Goal: Use online tool/utility: Utilize a website feature to perform a specific function

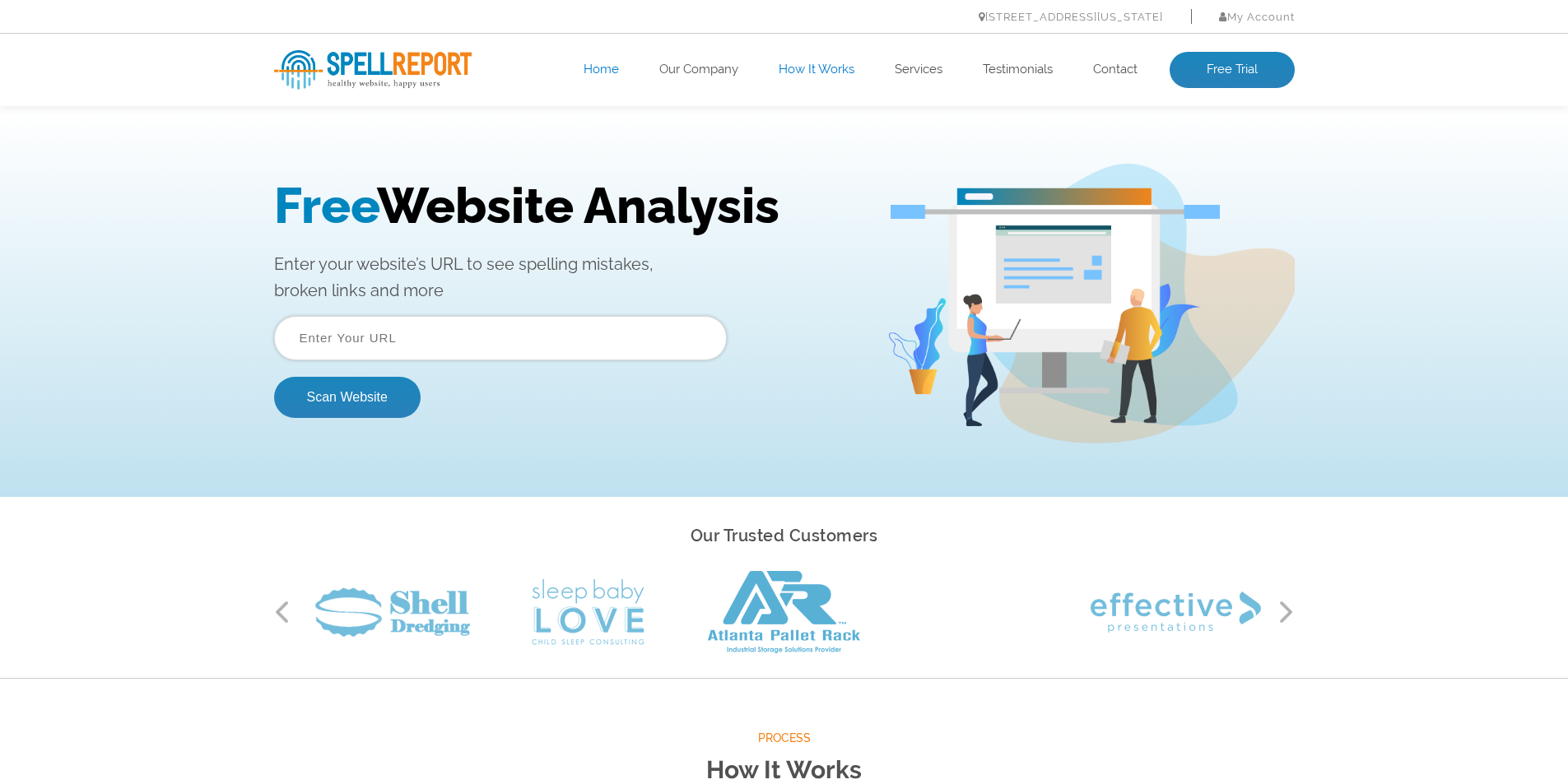
click at [785, 68] on link "How It Works" at bounding box center [816, 70] width 76 height 16
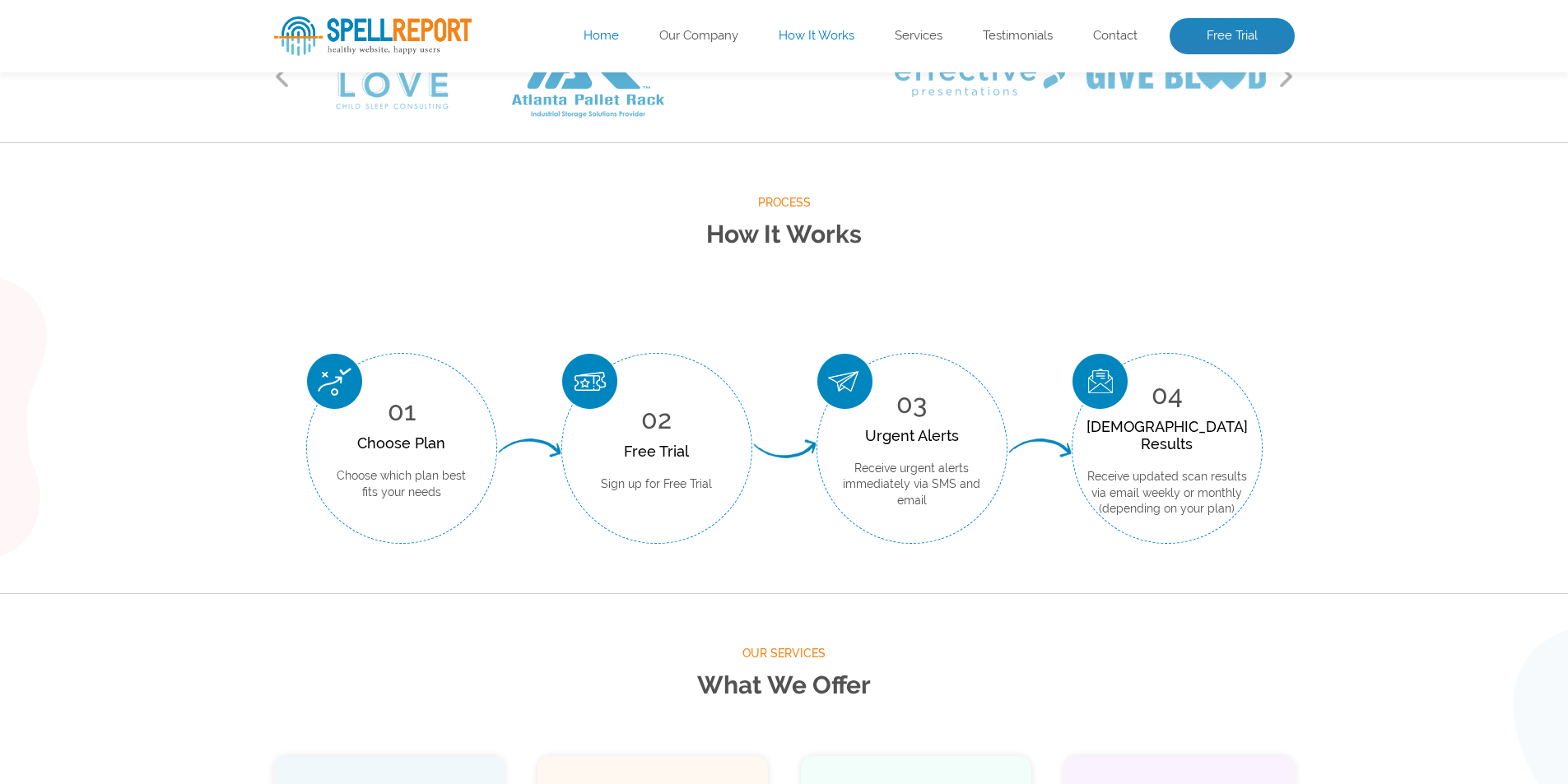
scroll to position [42, 0]
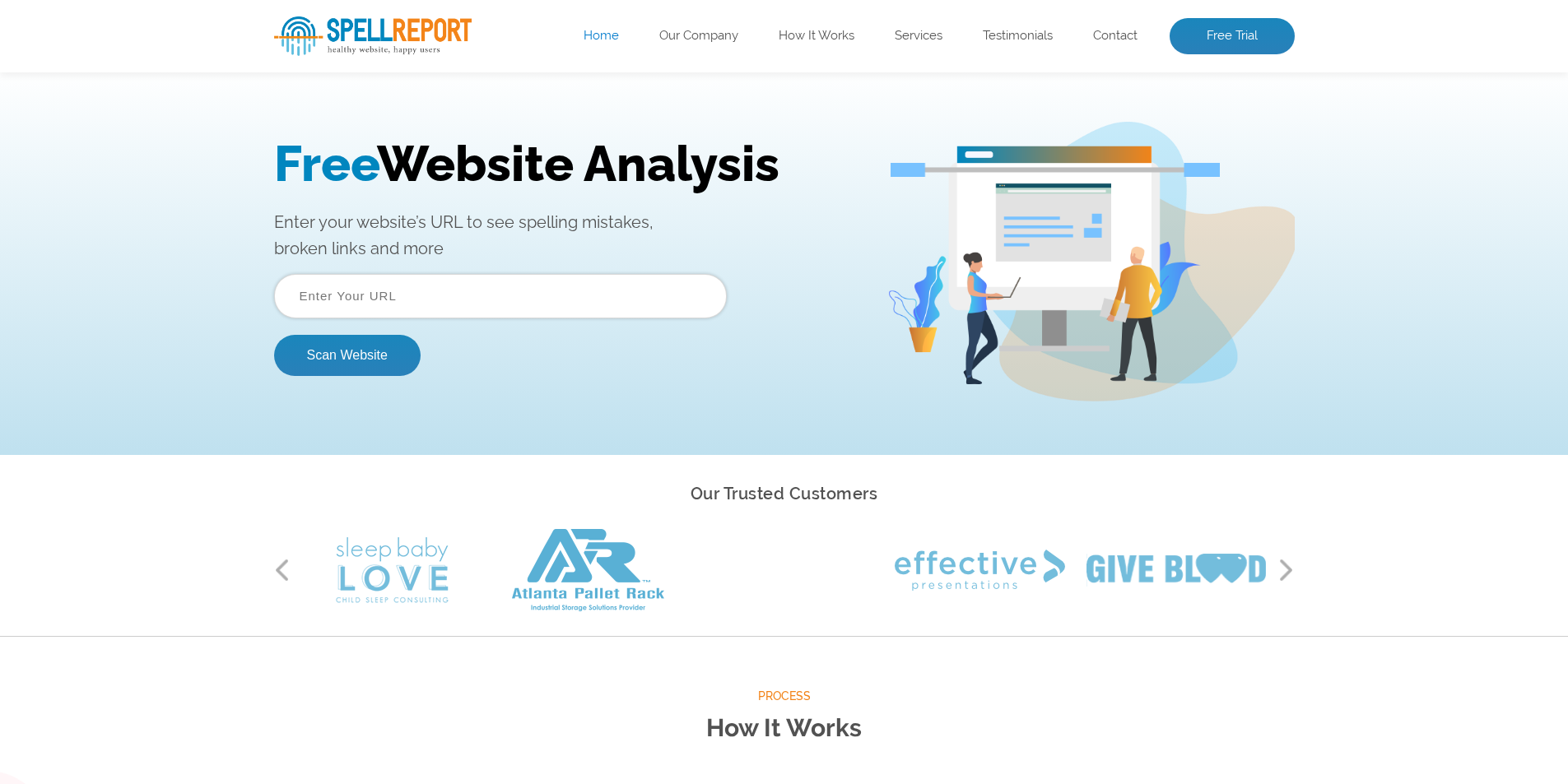
click at [368, 300] on input "text" at bounding box center [500, 296] width 453 height 45
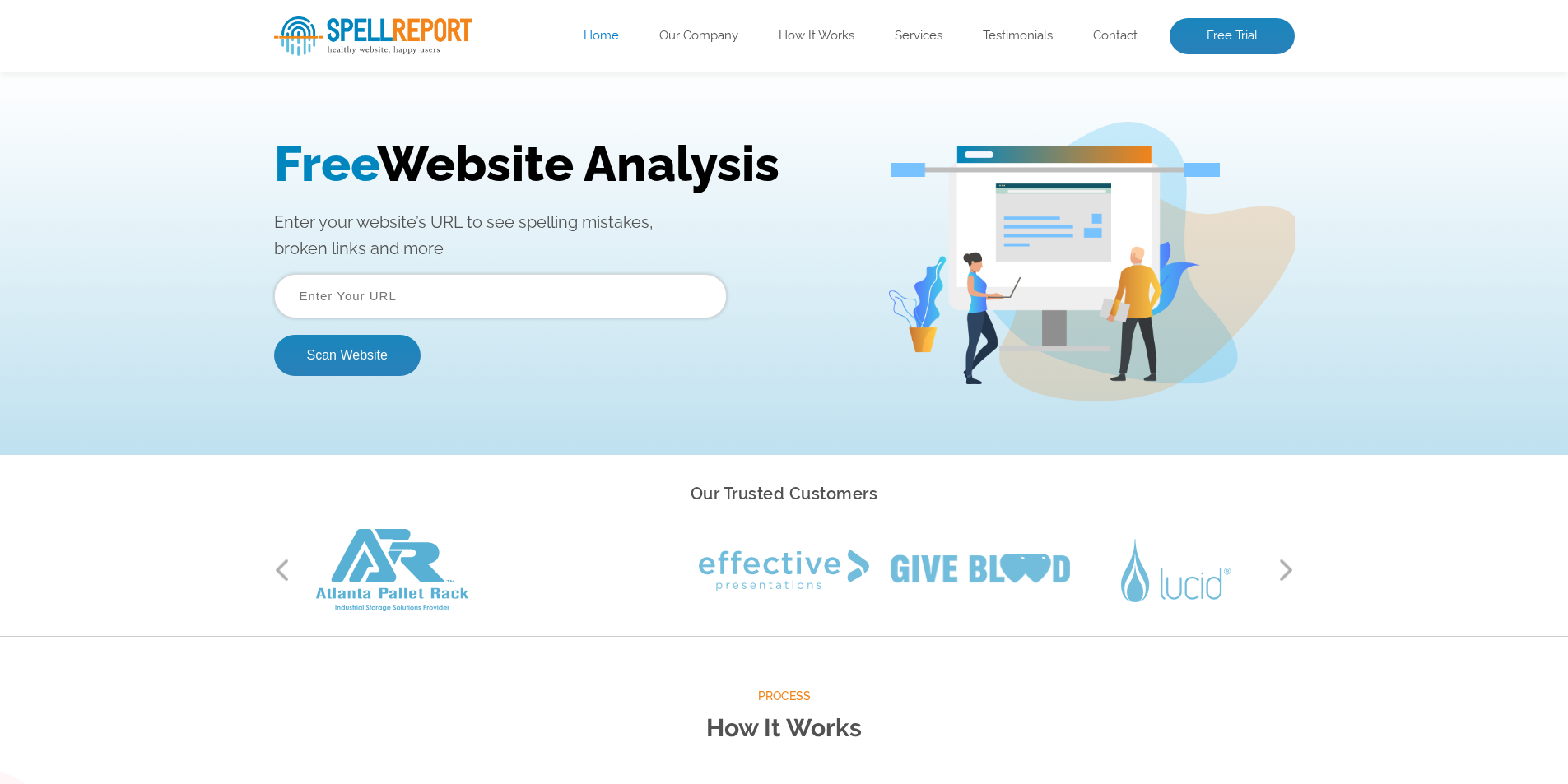
click at [421, 289] on input "text" at bounding box center [500, 296] width 453 height 45
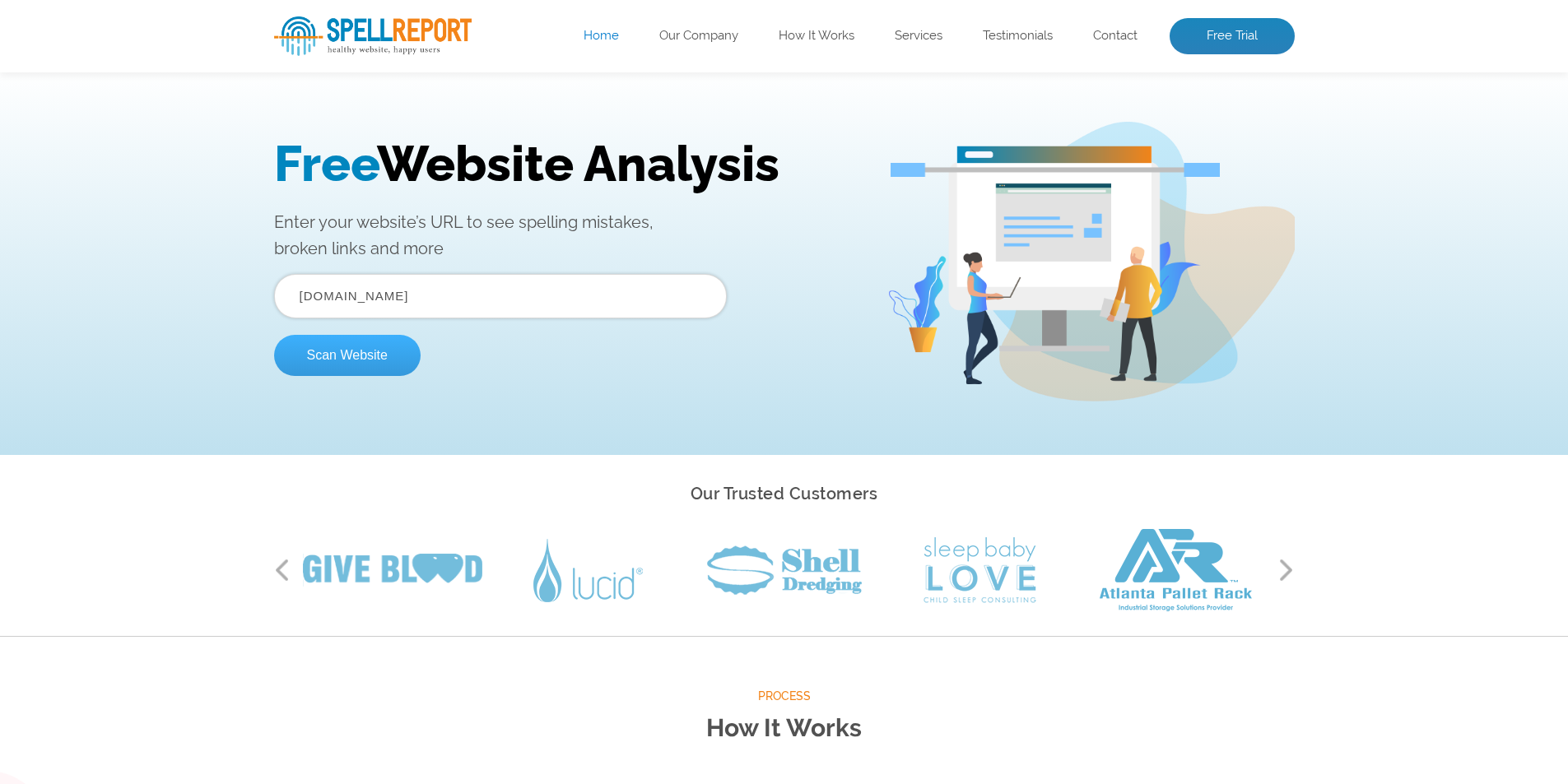
type input "[DOMAIN_NAME]"
click at [343, 366] on button "Scan Website" at bounding box center [347, 356] width 147 height 41
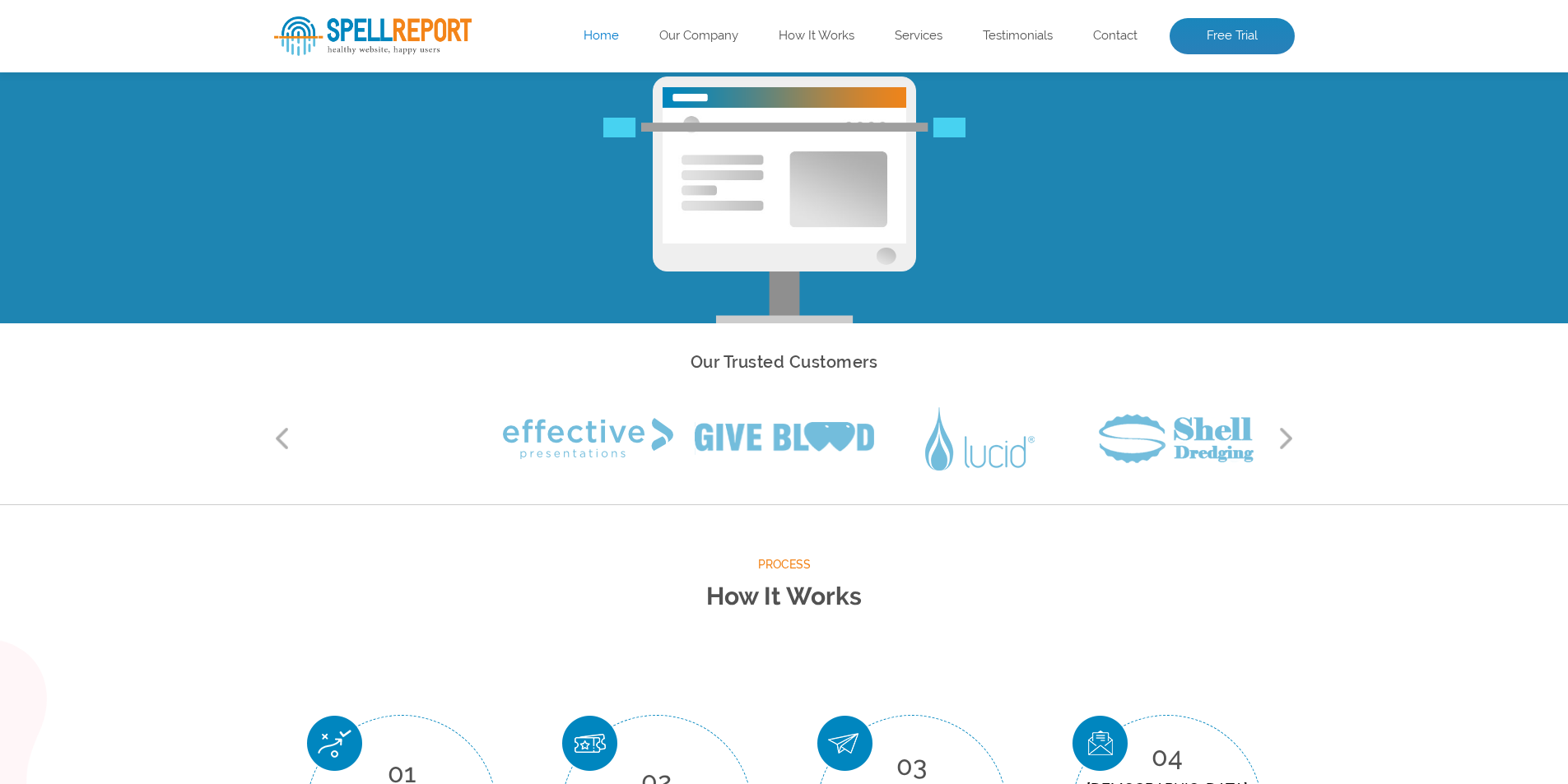
scroll to position [0, 0]
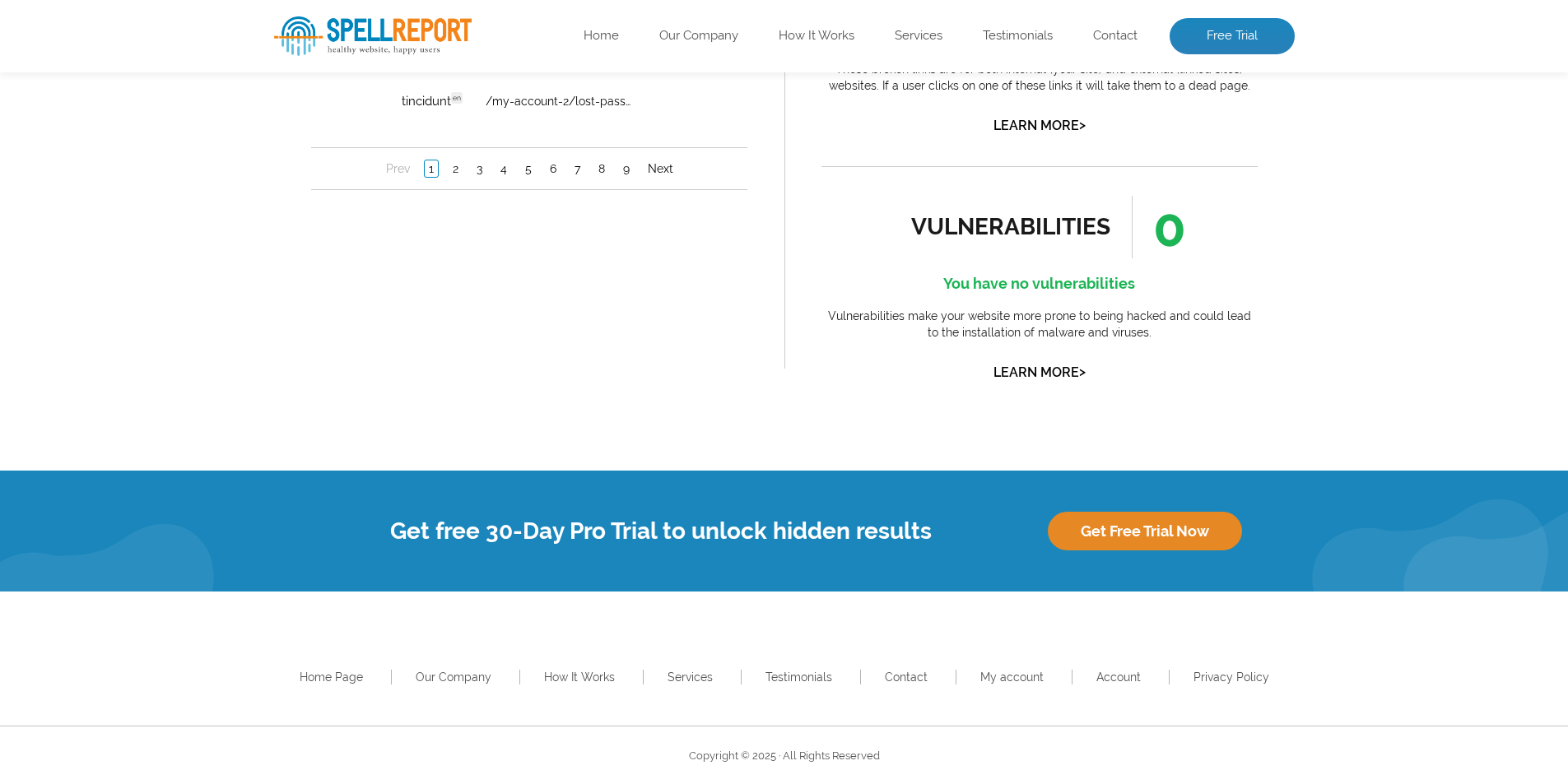
scroll to position [1589, 0]
